Goal: Task Accomplishment & Management: Manage account settings

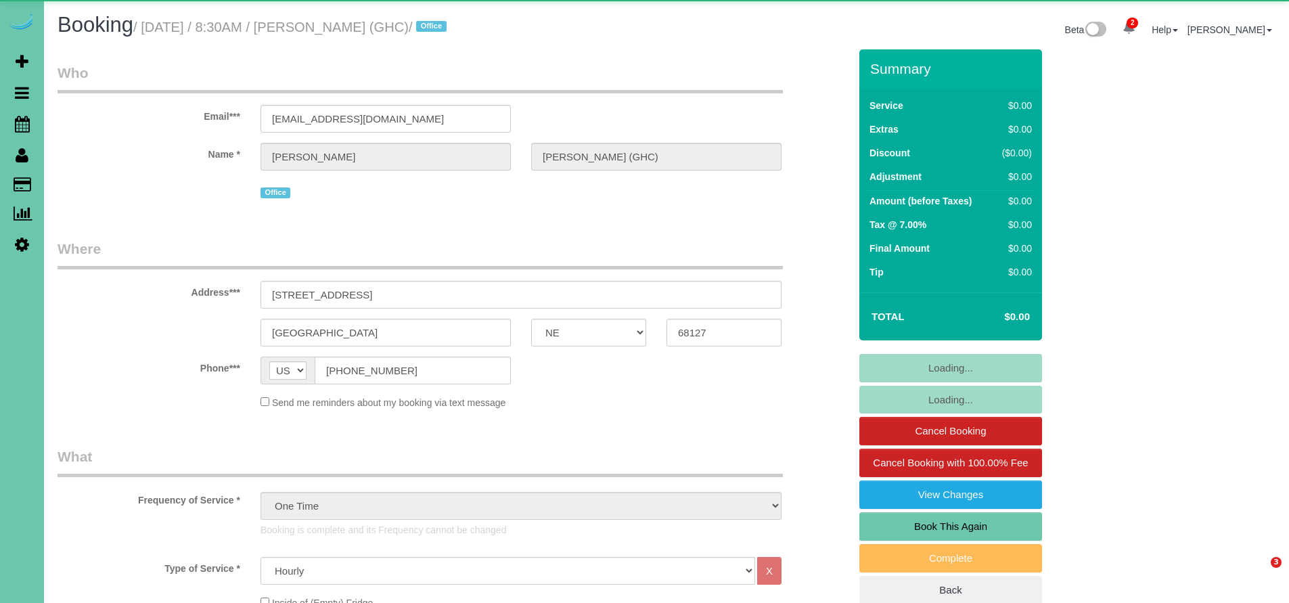
select select "NE"
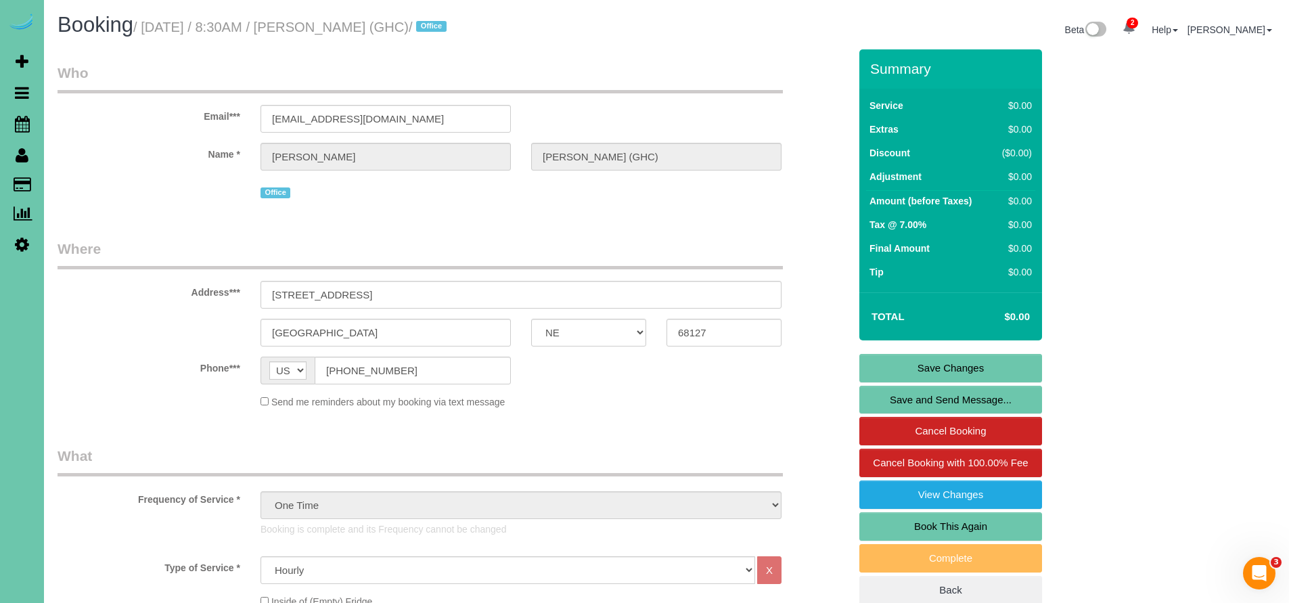
click at [959, 524] on link "Book This Again" at bounding box center [950, 526] width 183 height 28
select select "NE"
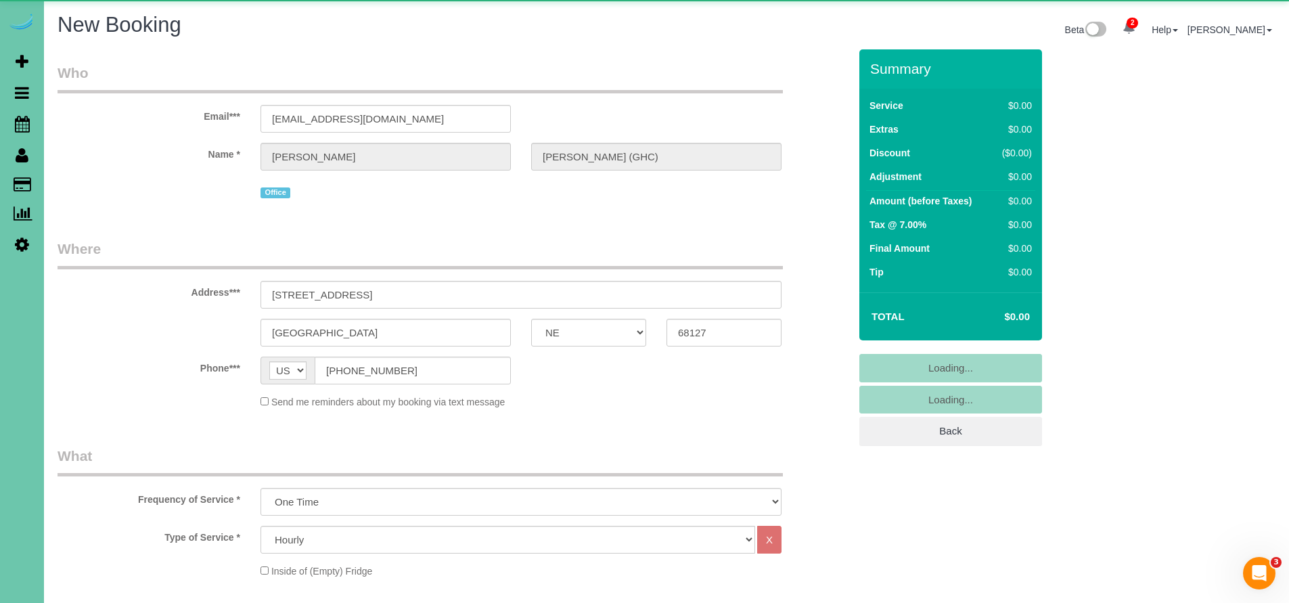
select select "object:1653"
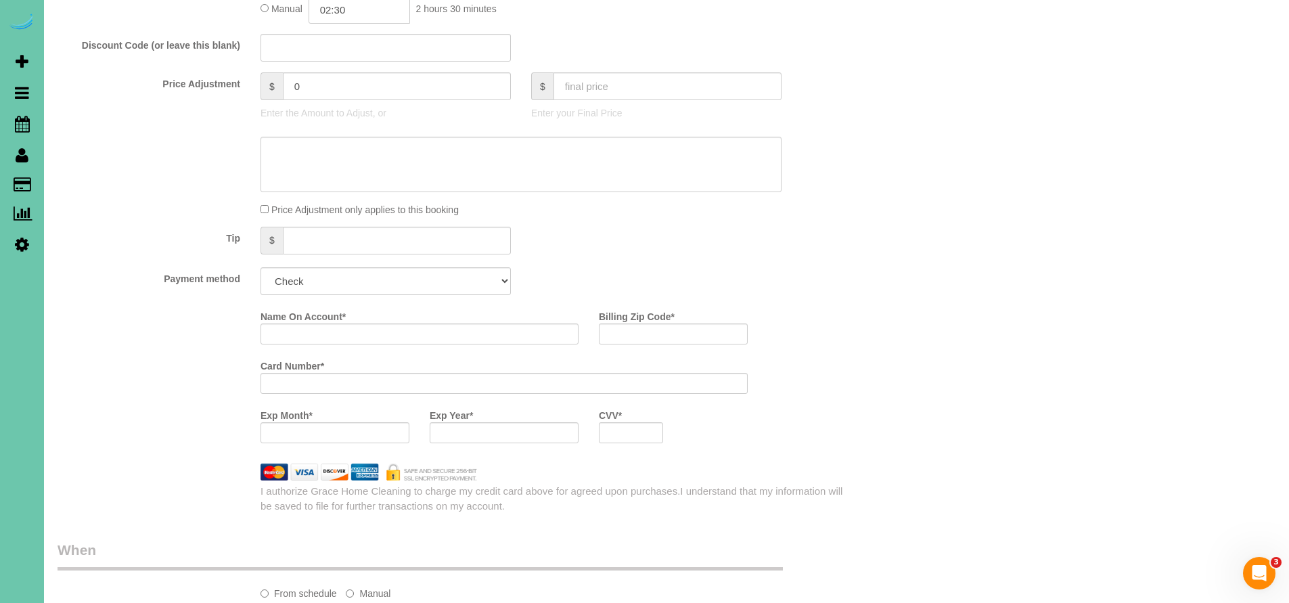
scroll to position [825, 0]
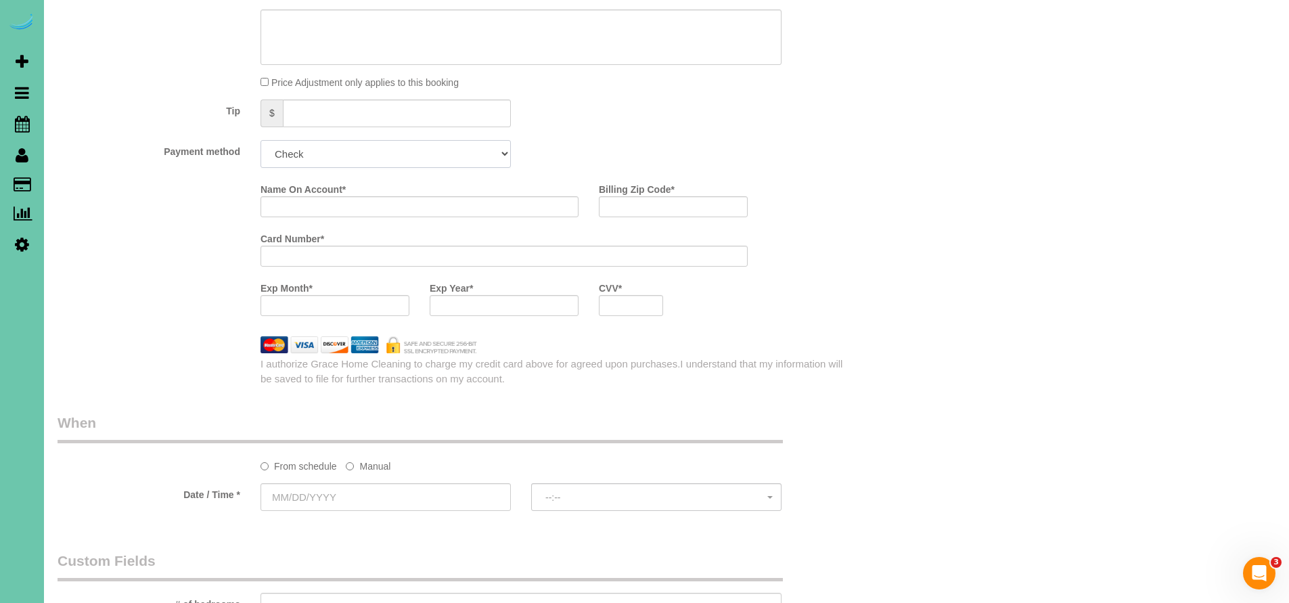
select select "string:check"
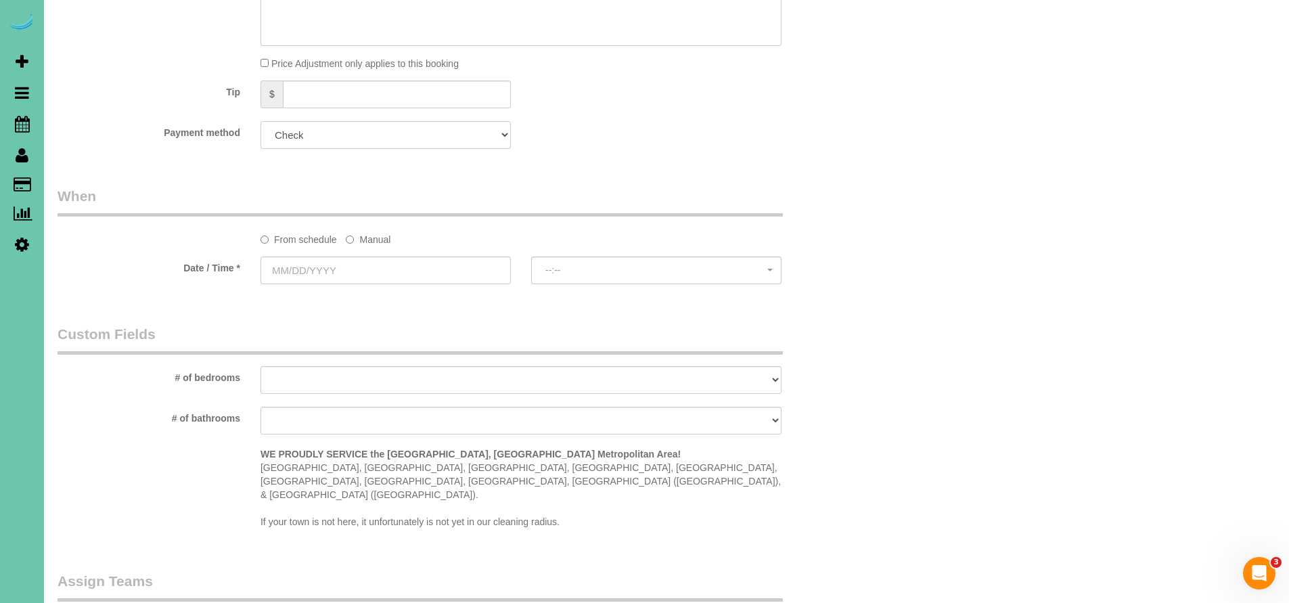
scroll to position [846, 0]
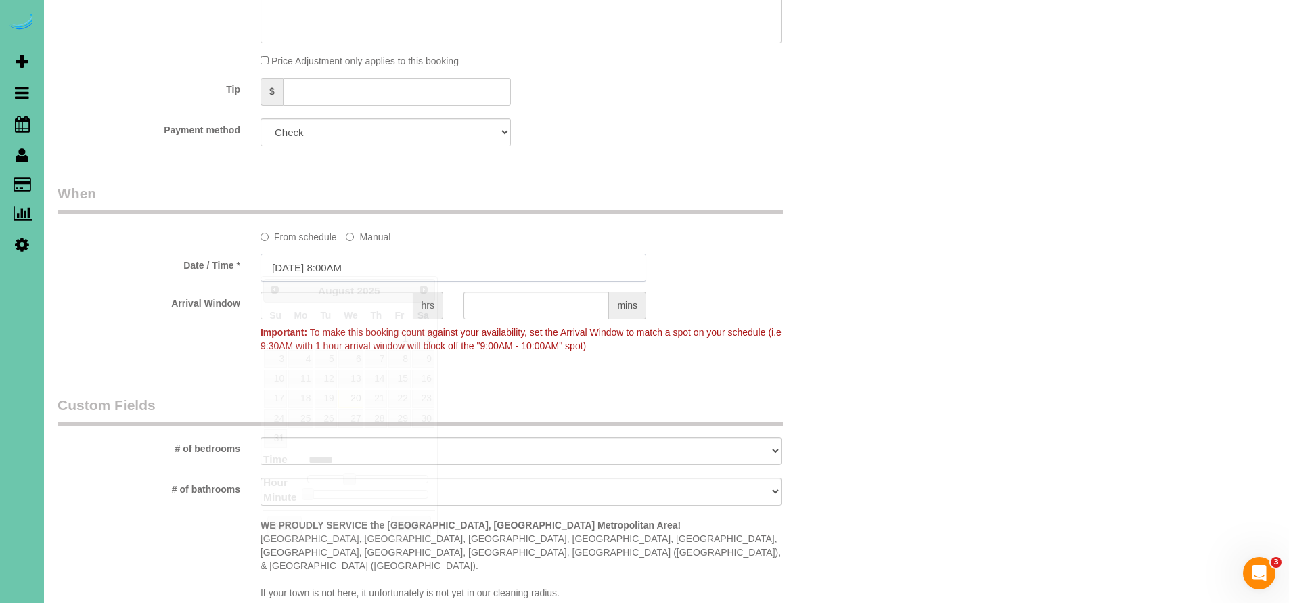
click at [402, 266] on input "08/20/2025 8:00AM" at bounding box center [454, 268] width 386 height 28
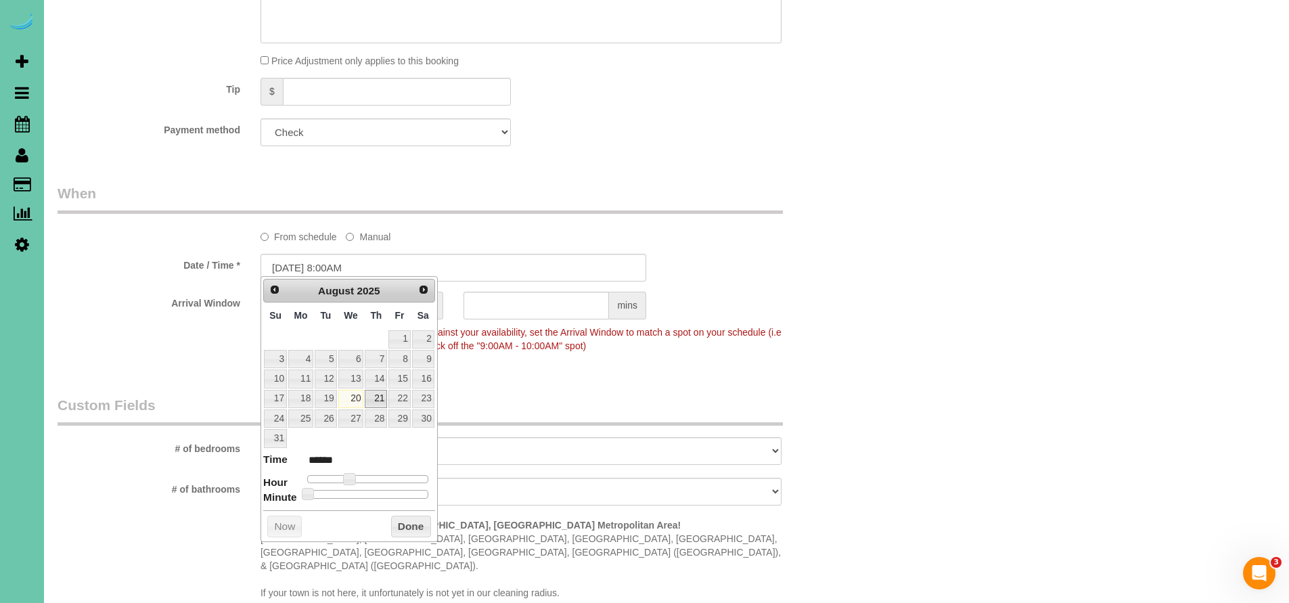
click at [376, 398] on link "21" at bounding box center [376, 399] width 22 height 18
type input "08/21/2025 8:00AM"
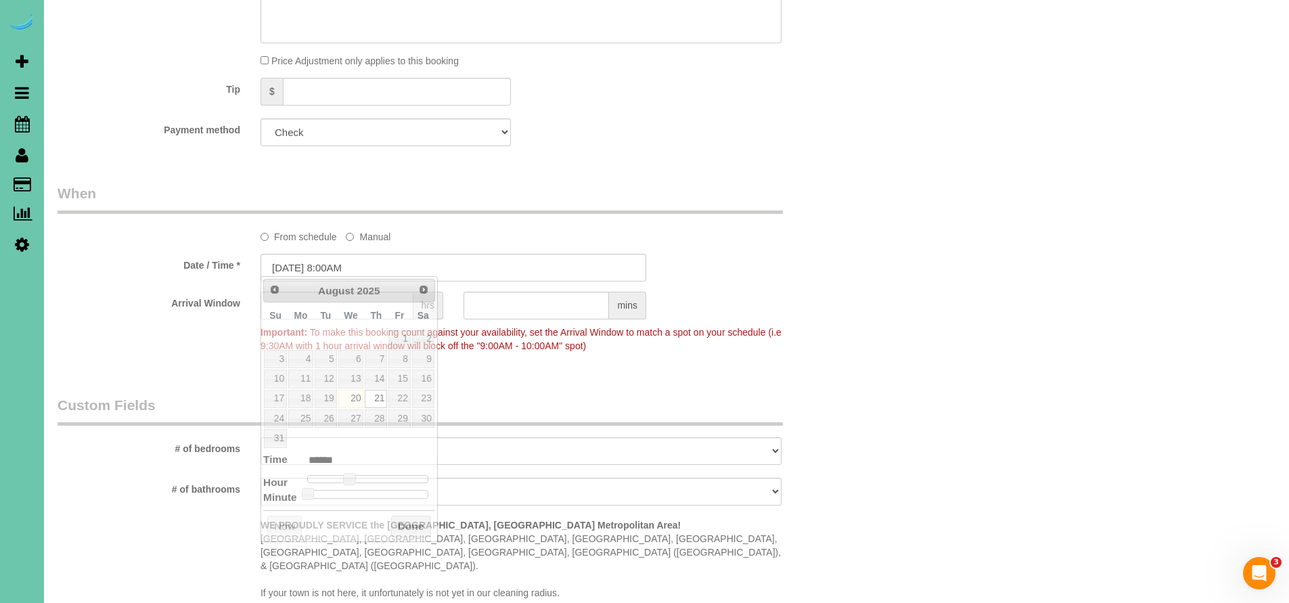
click at [620, 355] on fieldset "When From schedule Manual Date / Time * 08/21/2025 8:00AM Arrival Window hrs mi…" at bounding box center [454, 275] width 792 height 185
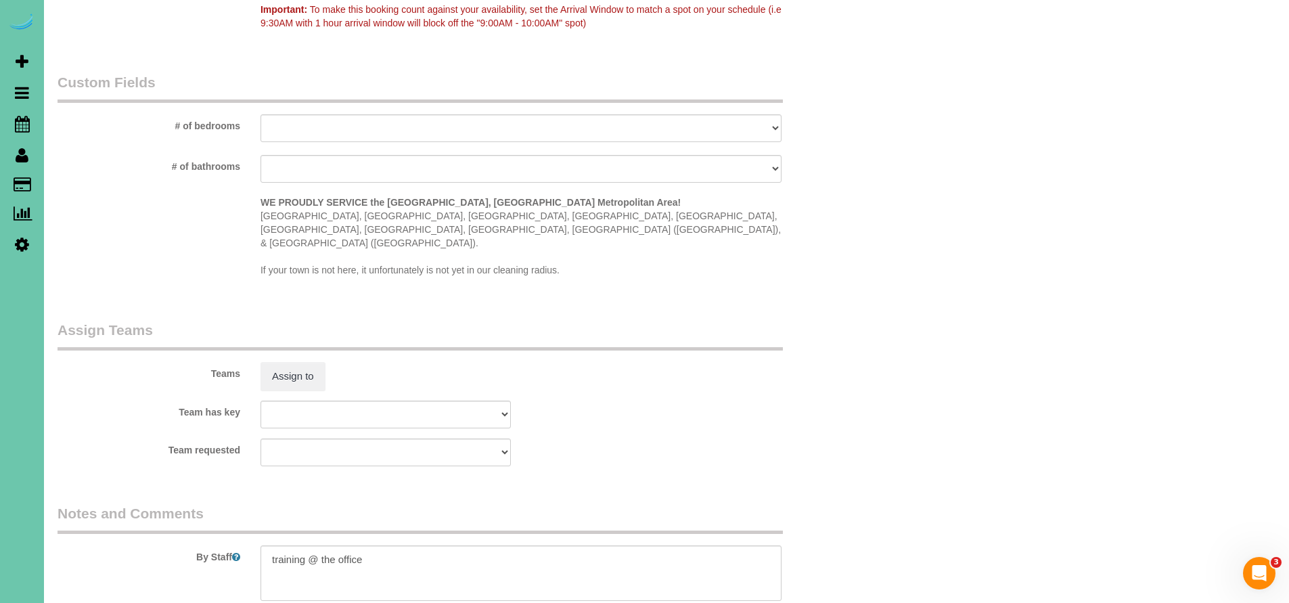
scroll to position [1309, 0]
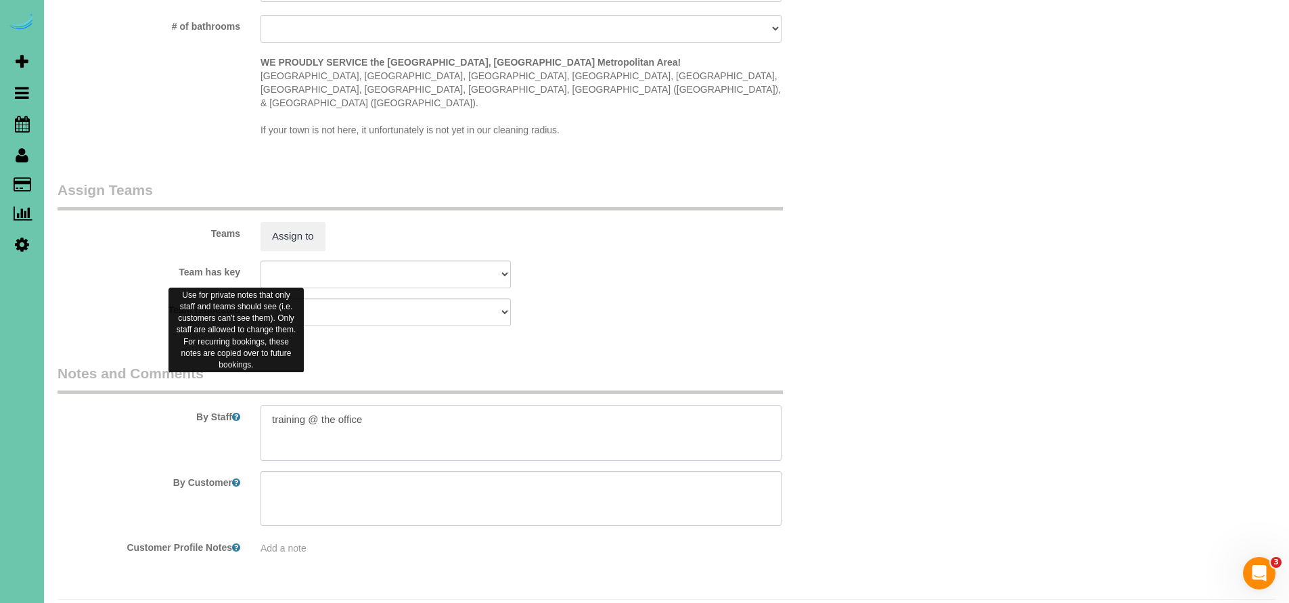
drag, startPoint x: 369, startPoint y: 388, endPoint x: 210, endPoint y: 380, distance: 159.2
click at [210, 380] on div "By Staff" at bounding box center [453, 411] width 812 height 97
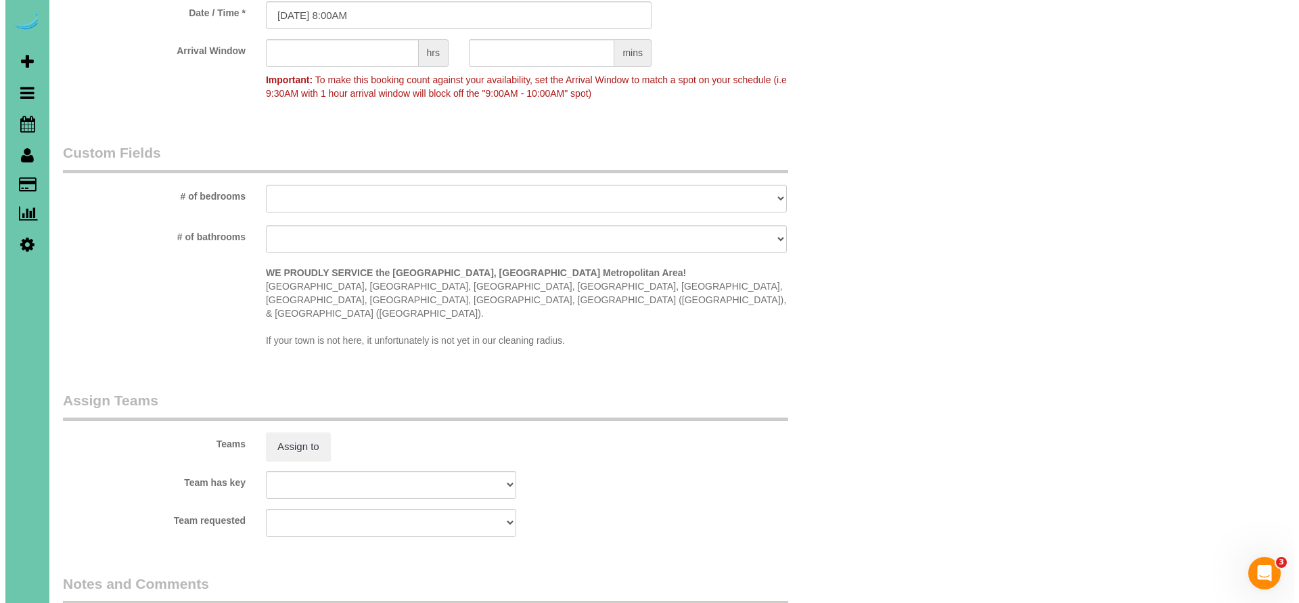
scroll to position [1167, 0]
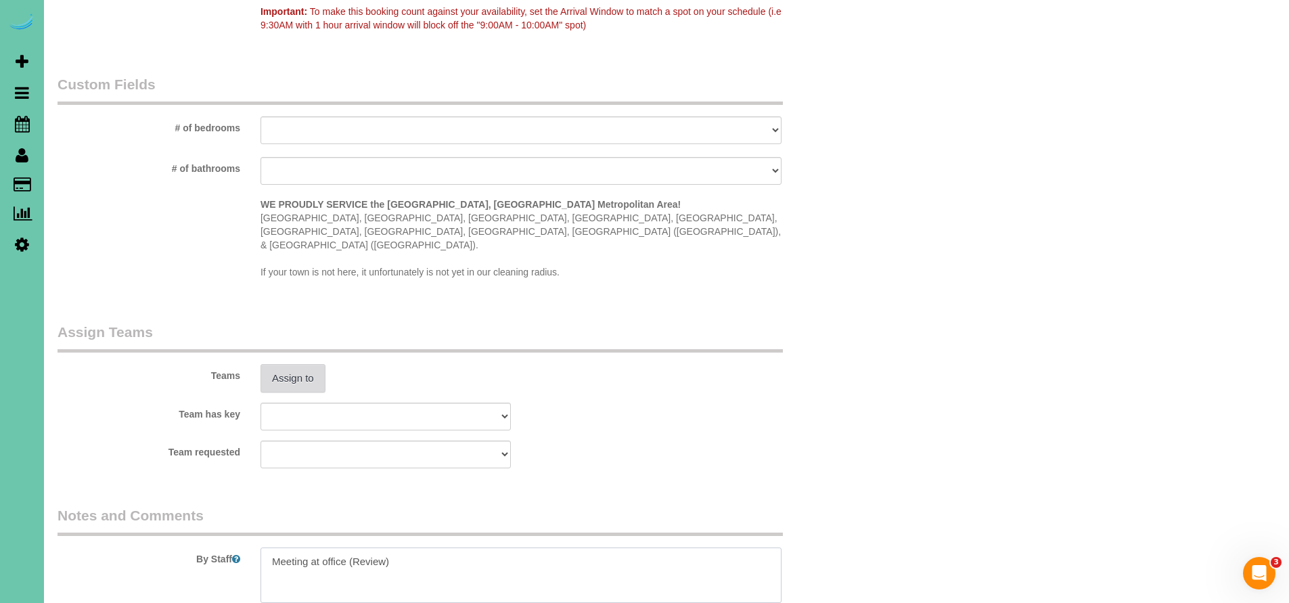
type textarea "Meeting at office (Review)"
click at [295, 364] on button "Assign to" at bounding box center [293, 378] width 65 height 28
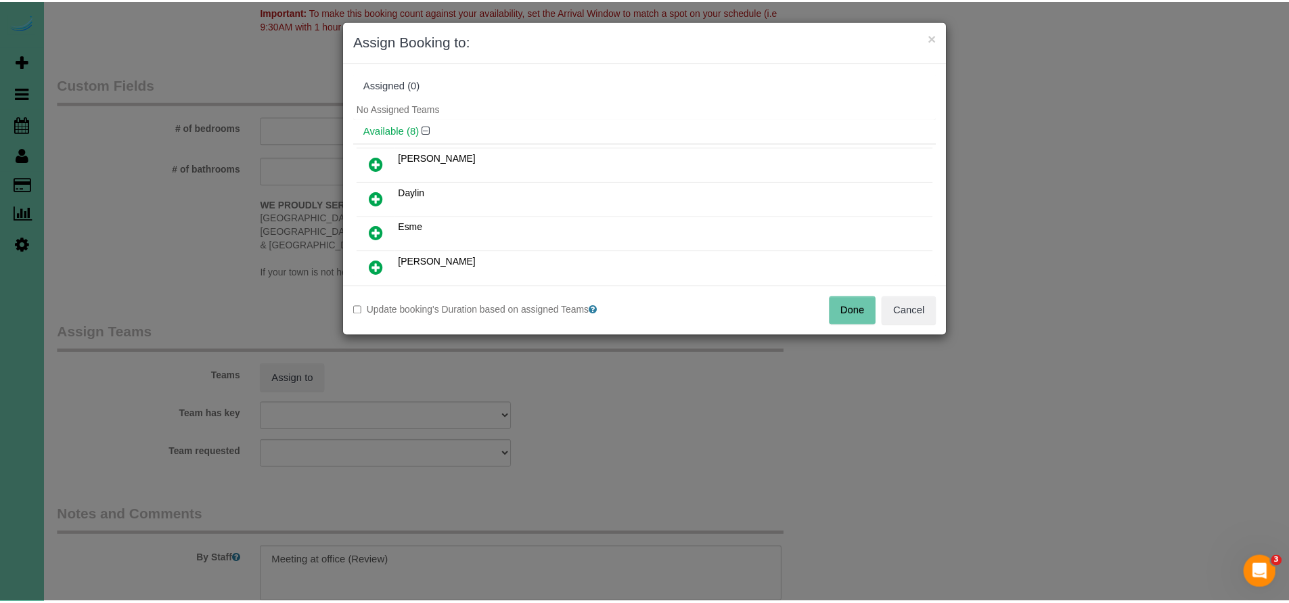
scroll to position [20, 0]
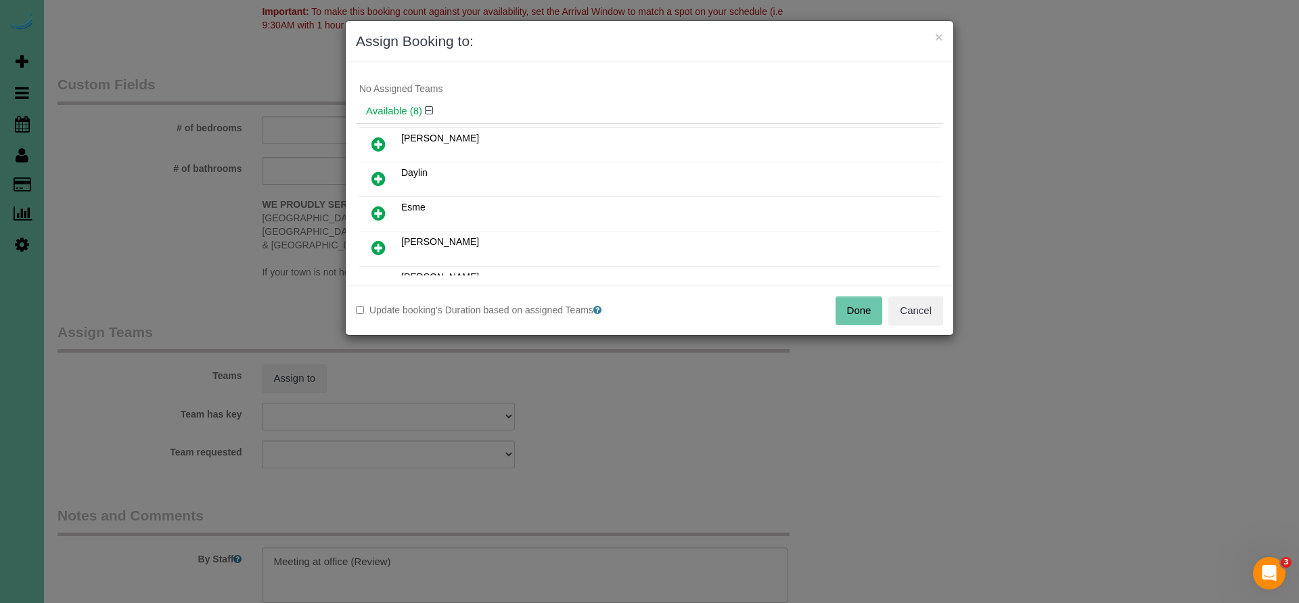
click at [375, 245] on icon at bounding box center [378, 248] width 14 height 16
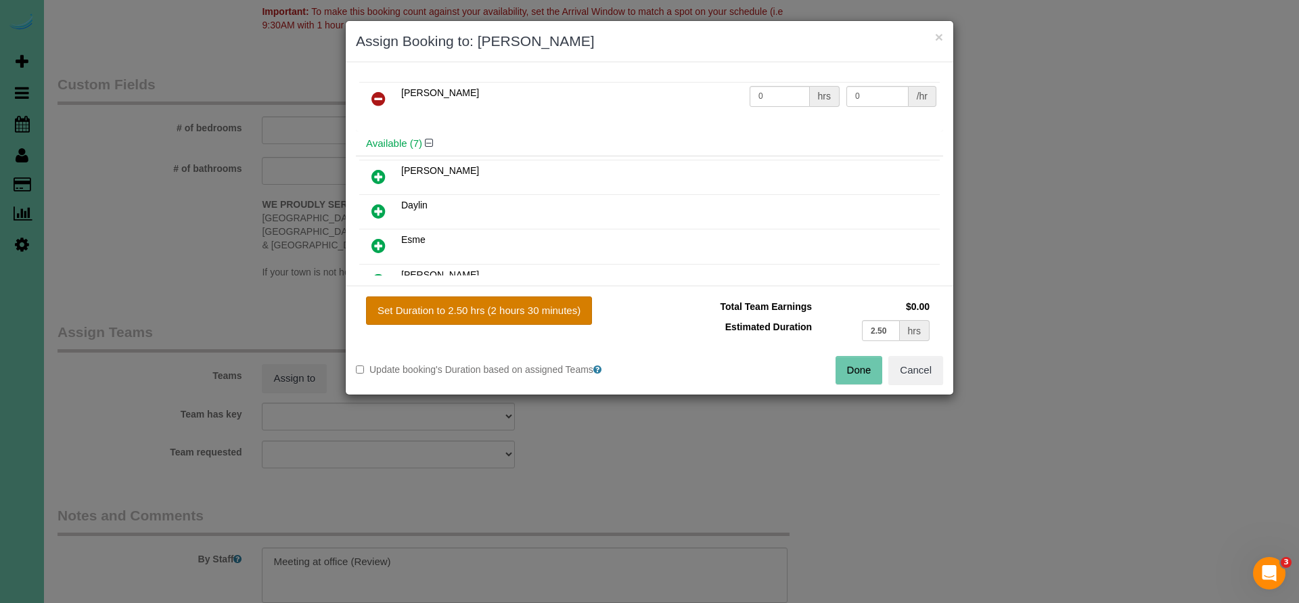
click at [505, 313] on button "Set Duration to 2.50 hrs (2 hours 30 minutes)" at bounding box center [479, 310] width 226 height 28
type input "2.50"
click at [858, 372] on button "Done" at bounding box center [859, 370] width 47 height 28
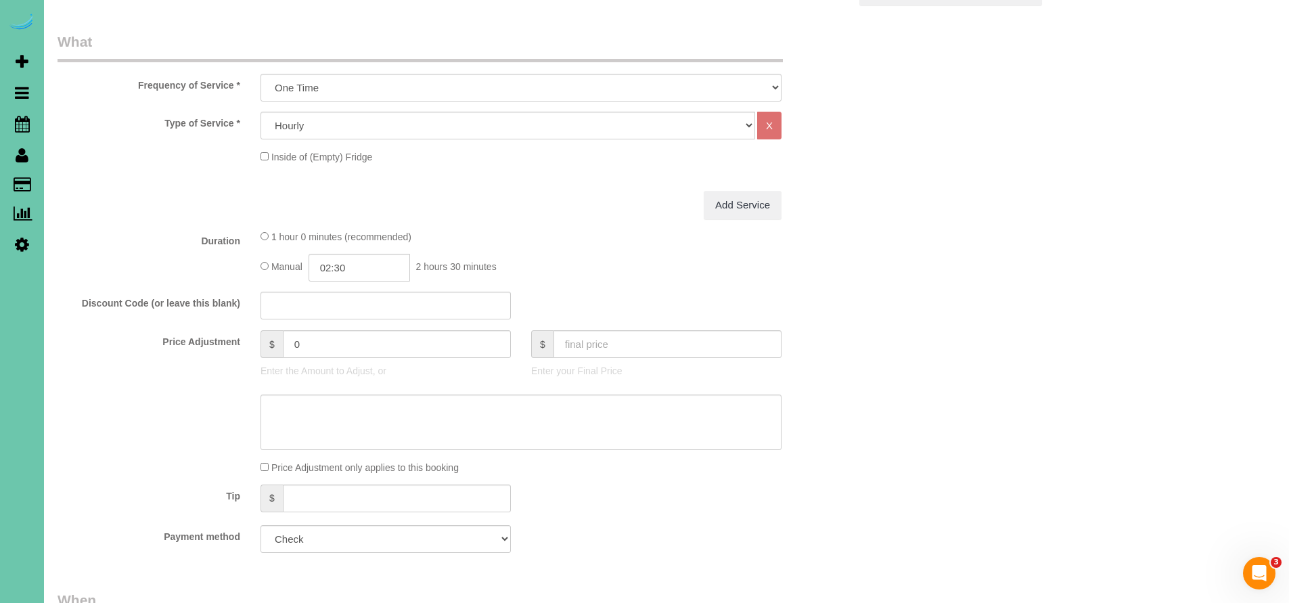
scroll to position [0, 0]
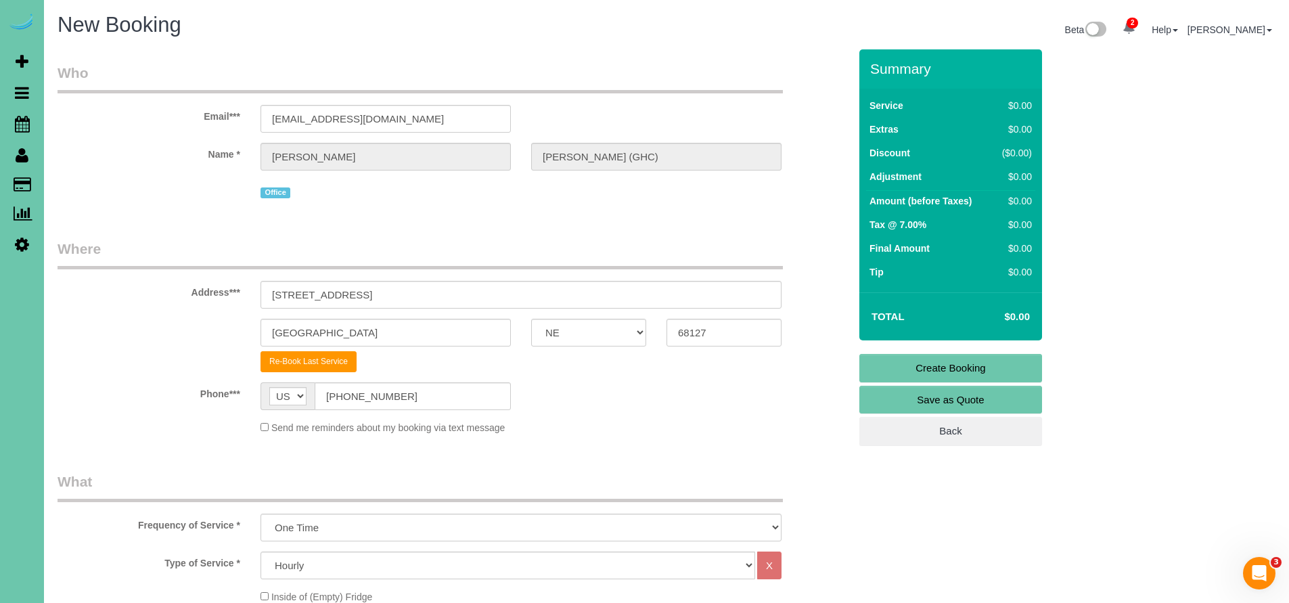
click at [972, 367] on link "Create Booking" at bounding box center [950, 368] width 183 height 28
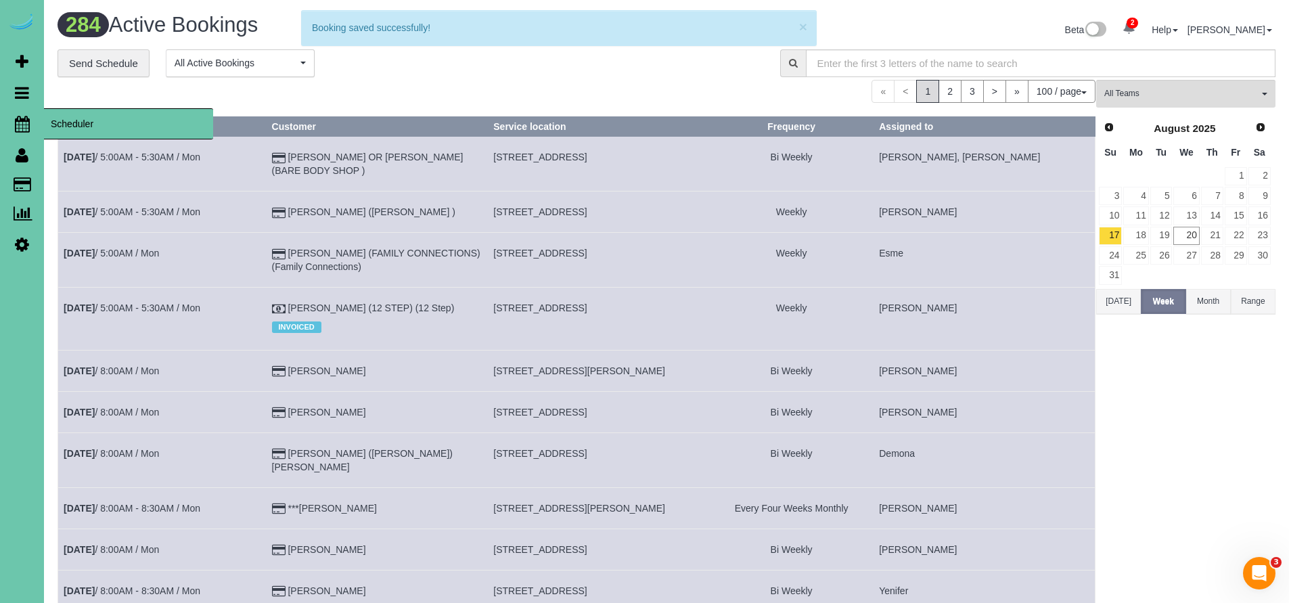
click at [20, 122] on icon at bounding box center [22, 124] width 15 height 16
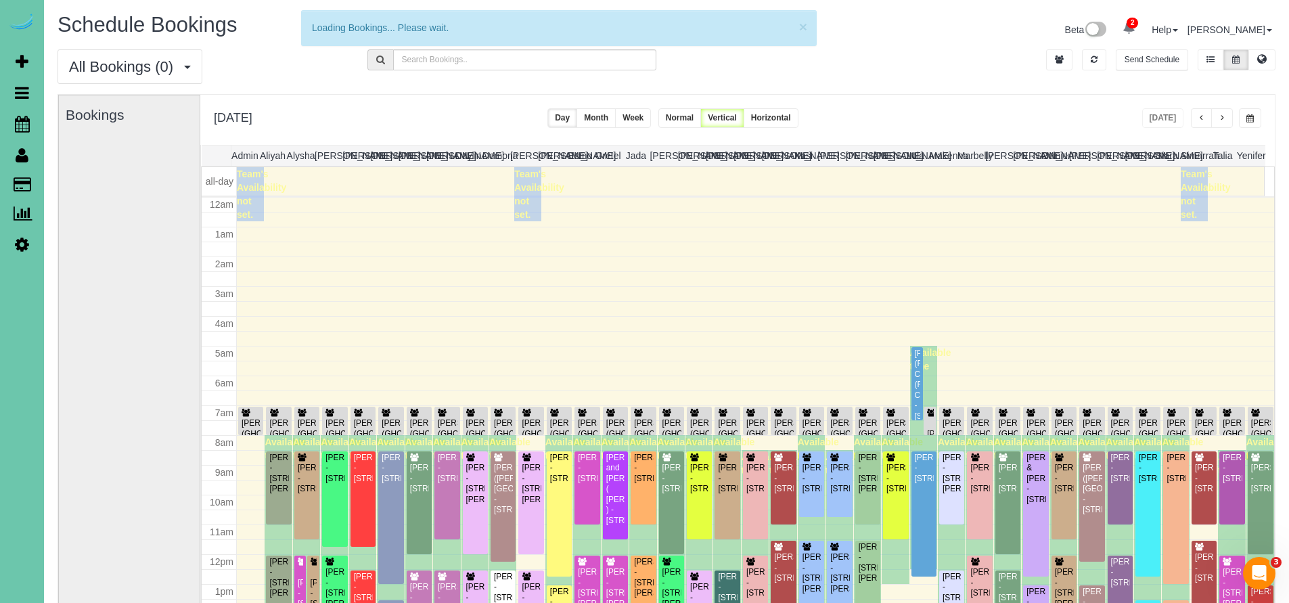
scroll to position [179, 0]
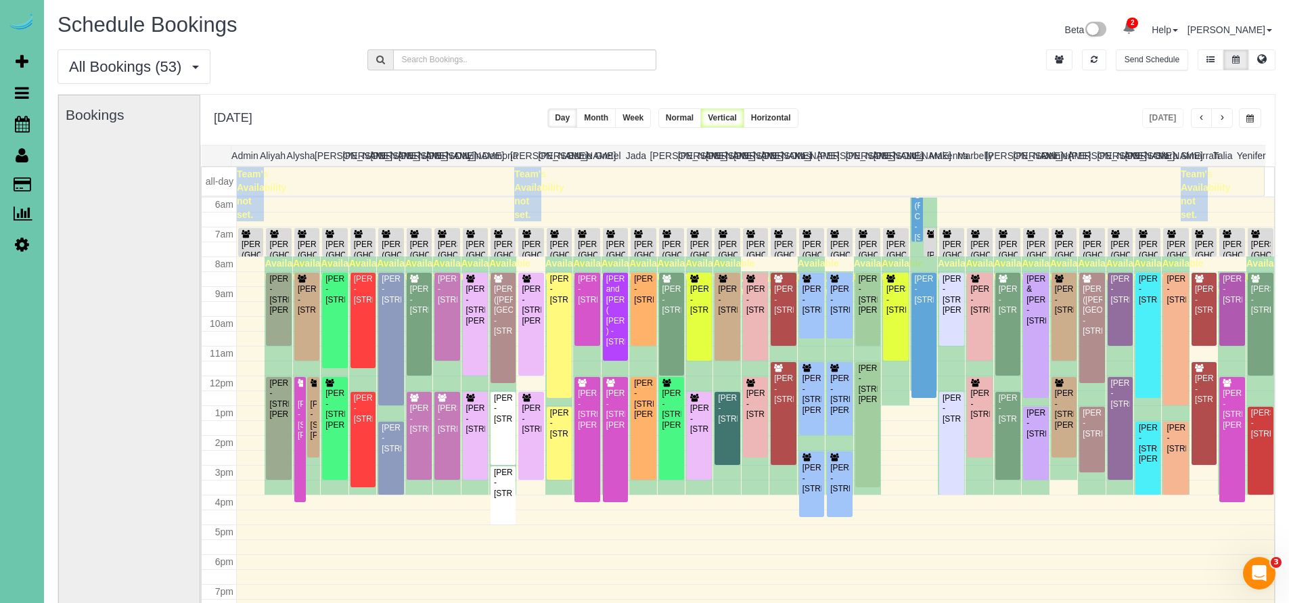
click at [1228, 122] on button "button" at bounding box center [1222, 118] width 22 height 20
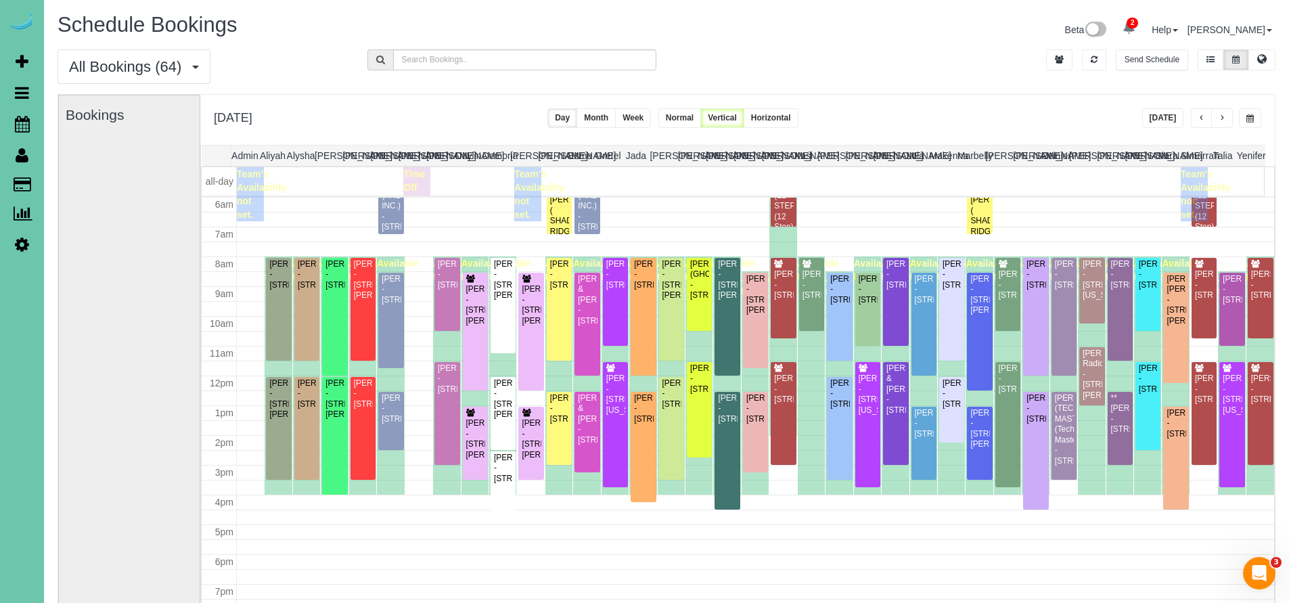
click at [1203, 116] on span "button" at bounding box center [1201, 118] width 7 height 8
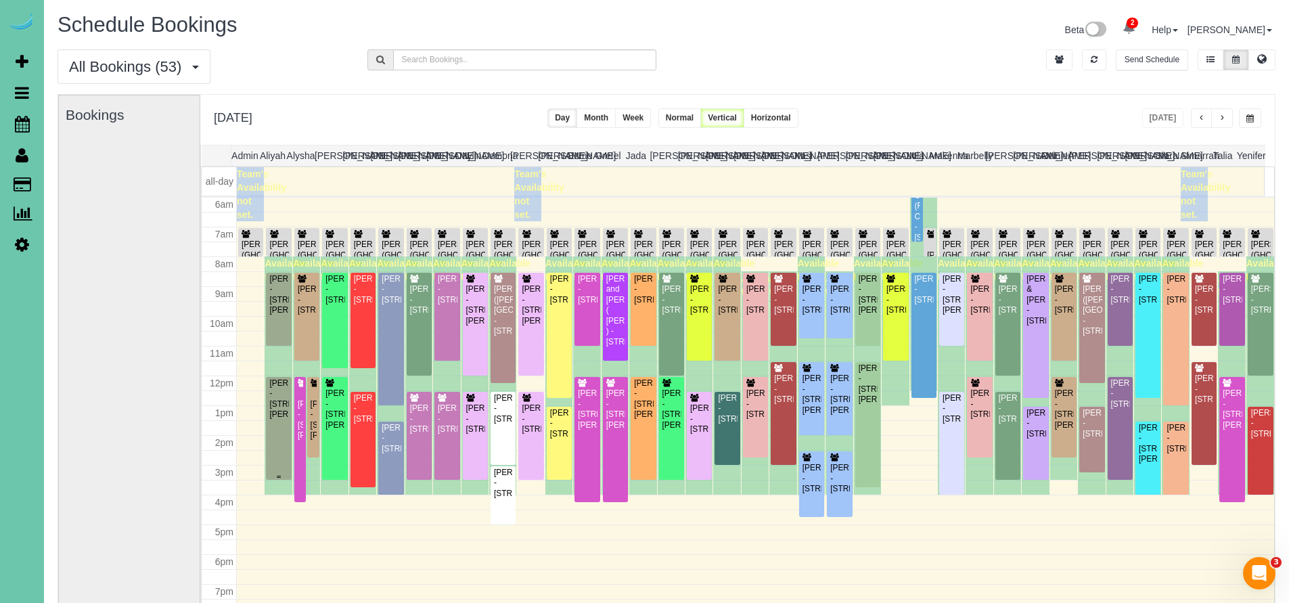
click at [280, 420] on div "Blake Bartenbach - 8008 S 200th St, Gretna, NE 68028" at bounding box center [279, 399] width 20 height 42
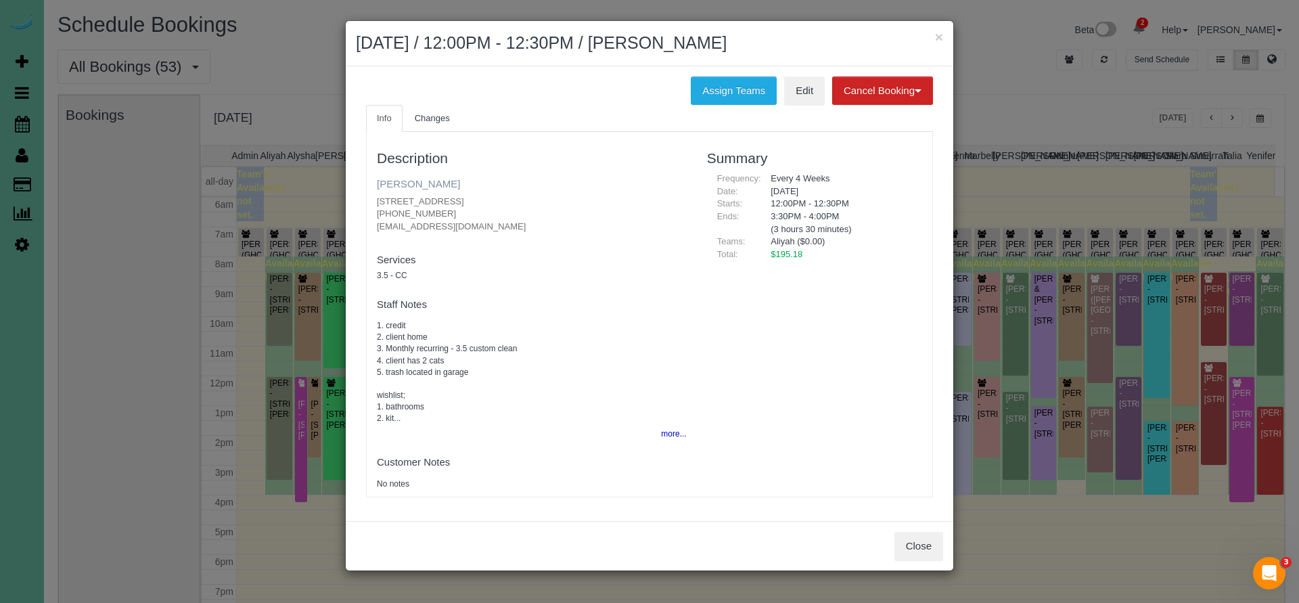
click at [425, 185] on link "[PERSON_NAME]" at bounding box center [418, 184] width 83 height 12
click at [922, 541] on button "Close" at bounding box center [918, 546] width 49 height 28
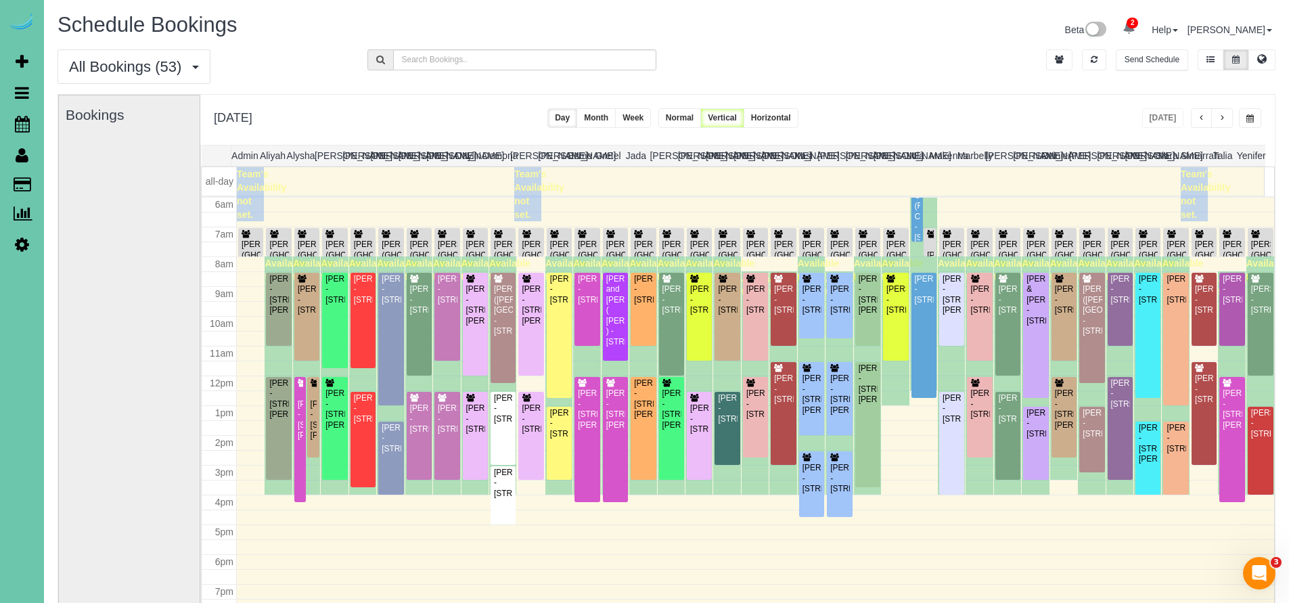
click at [1225, 120] on button "button" at bounding box center [1222, 118] width 22 height 20
